Goal: Transaction & Acquisition: Download file/media

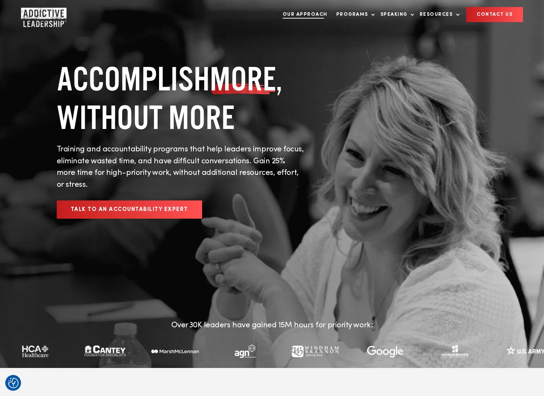
click at [323, 13] on link "Our Approach" at bounding box center [305, 14] width 52 height 14
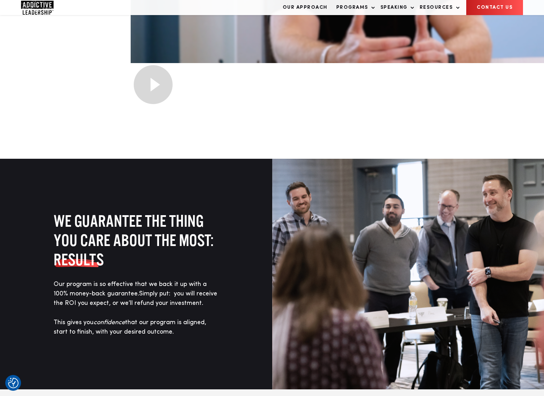
scroll to position [362, 0]
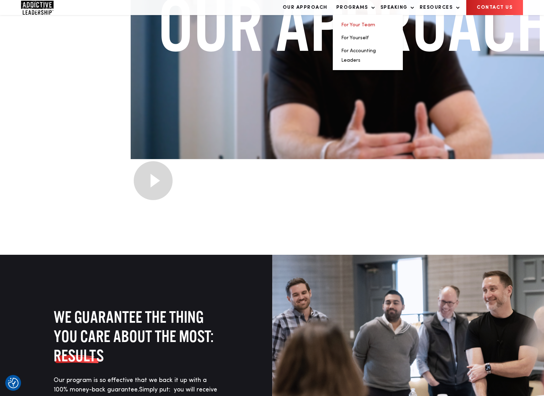
click at [356, 27] on link "For Your Team" at bounding box center [358, 24] width 34 height 5
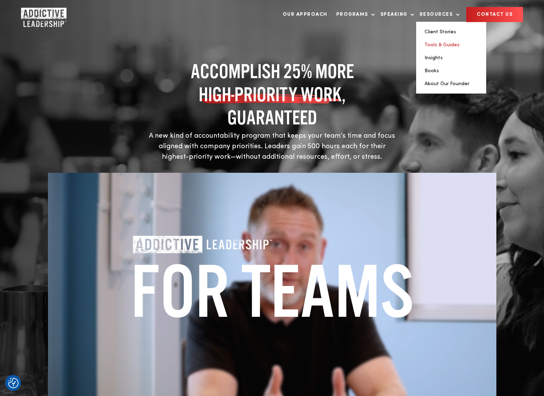
click at [440, 46] on link "Tools & Guides" at bounding box center [442, 44] width 35 height 5
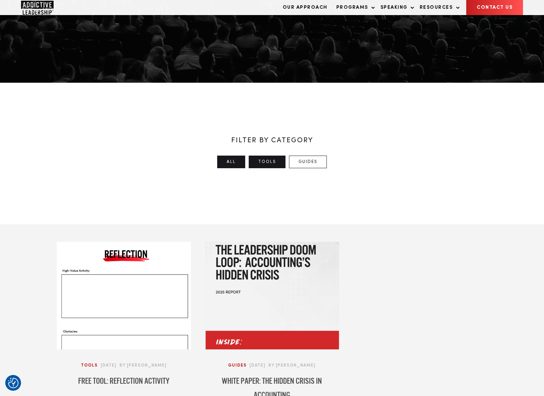
scroll to position [156, 0]
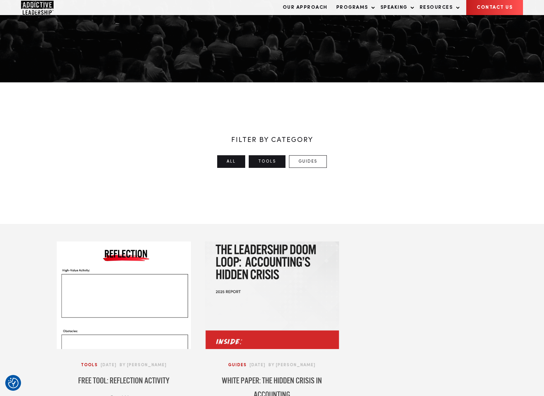
click at [265, 162] on link "Tools" at bounding box center [267, 161] width 37 height 13
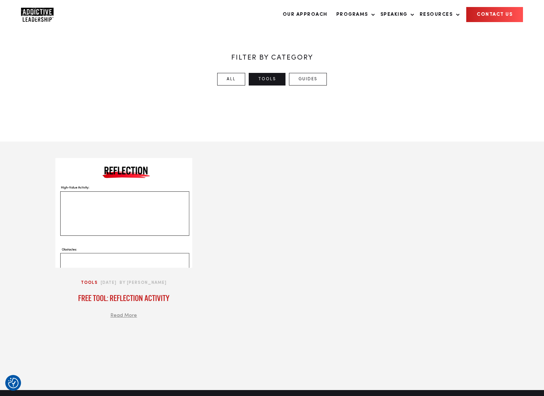
click at [130, 317] on span "Read More" at bounding box center [123, 315] width 27 height 7
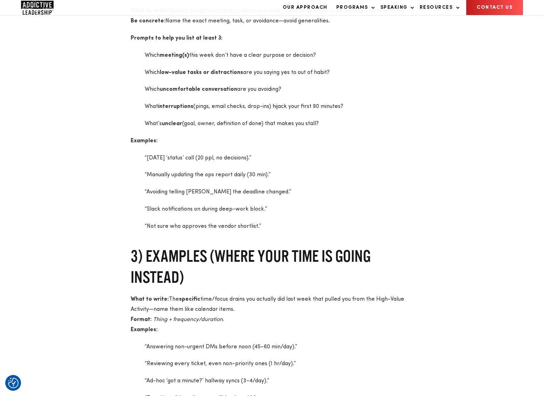
scroll to position [960, 0]
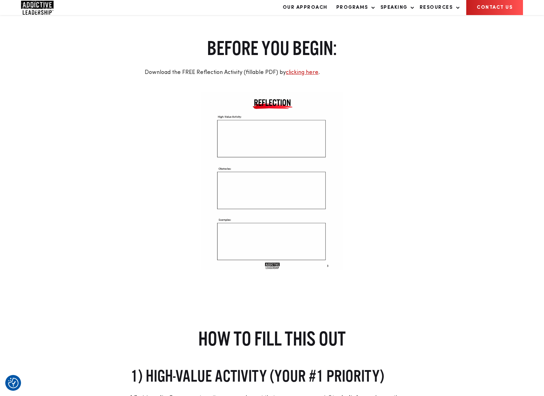
scroll to position [327, 0]
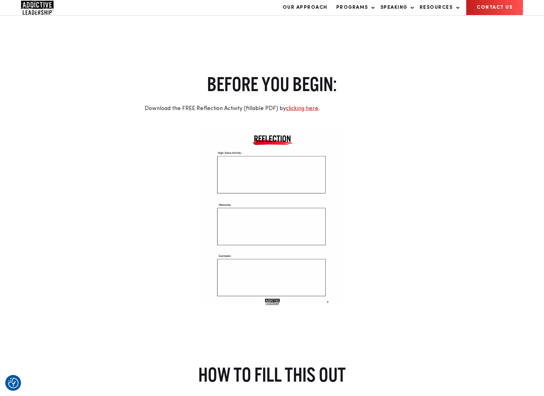
click at [264, 199] on img at bounding box center [272, 217] width 143 height 178
click at [309, 108] on link "clicking here" at bounding box center [302, 109] width 33 height 6
